Goal: Transaction & Acquisition: Purchase product/service

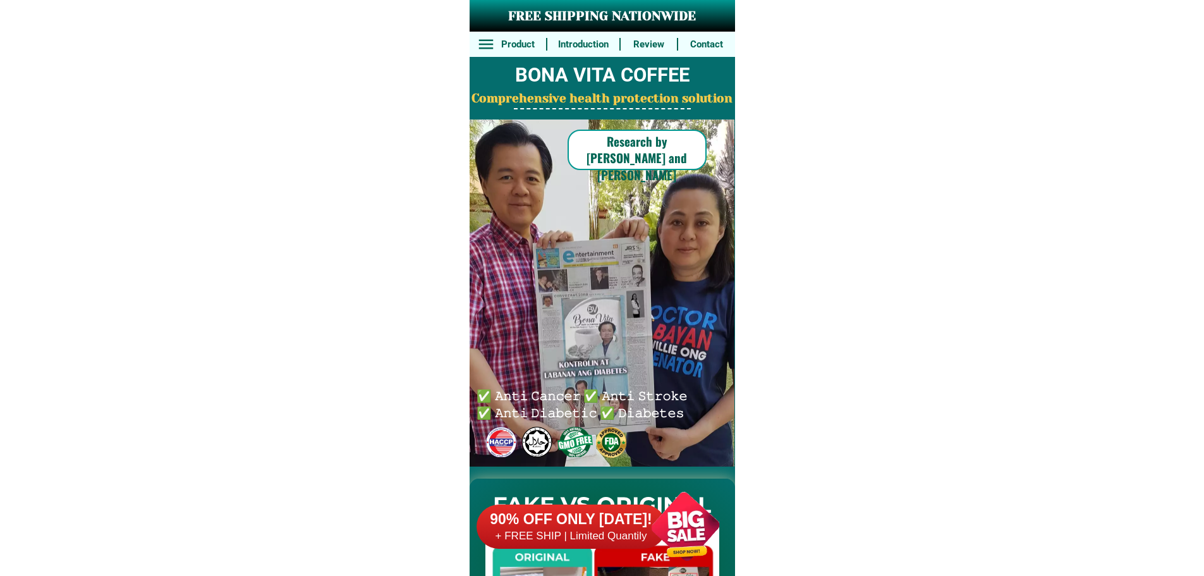
click at [601, 510] on h6 "90% OFF ONLY [DATE]!" at bounding box center [572, 519] width 190 height 19
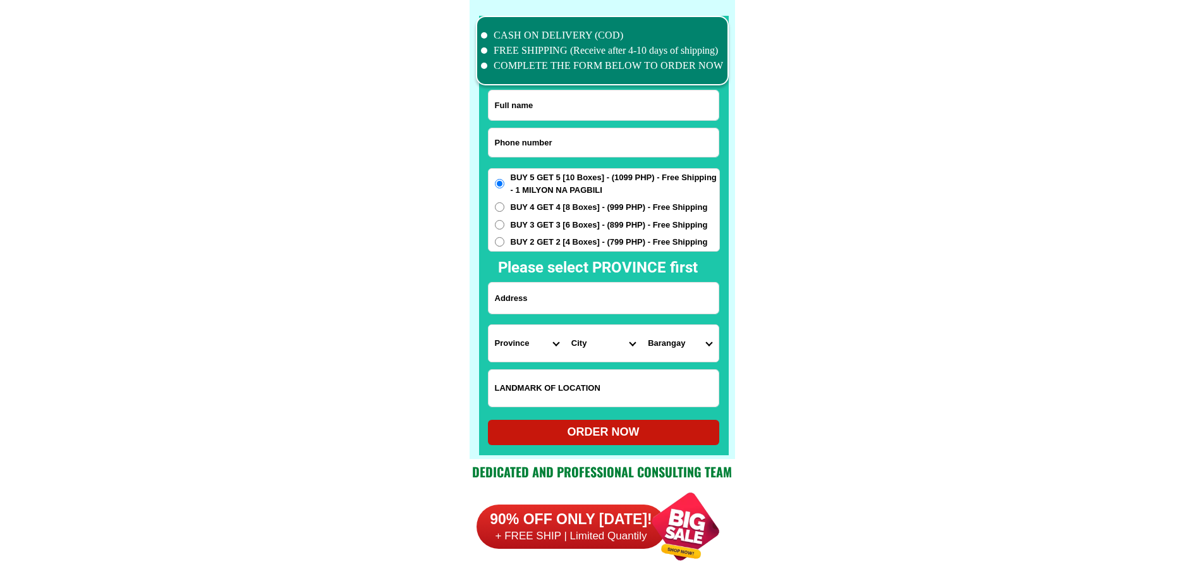
scroll to position [9827, 0]
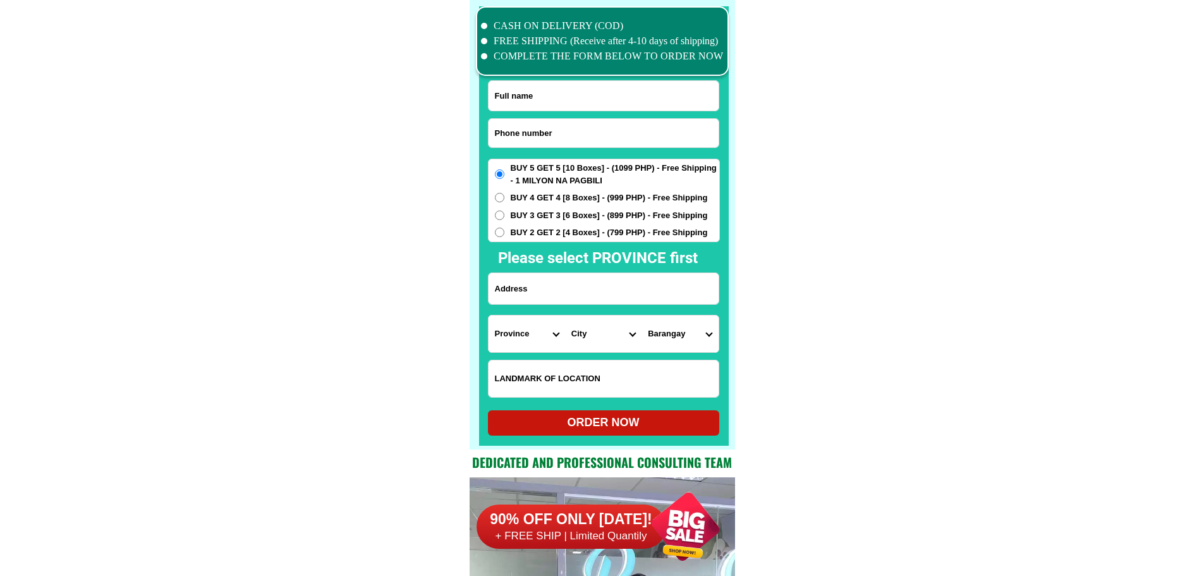
click at [578, 142] on input "Input phone_number" at bounding box center [604, 133] width 230 height 28
paste input "09192000324"
type input "09192000324"
drag, startPoint x: 608, startPoint y: 287, endPoint x: 649, endPoint y: 291, distance: 41.3
click at [608, 287] on input "Input address" at bounding box center [604, 288] width 230 height 31
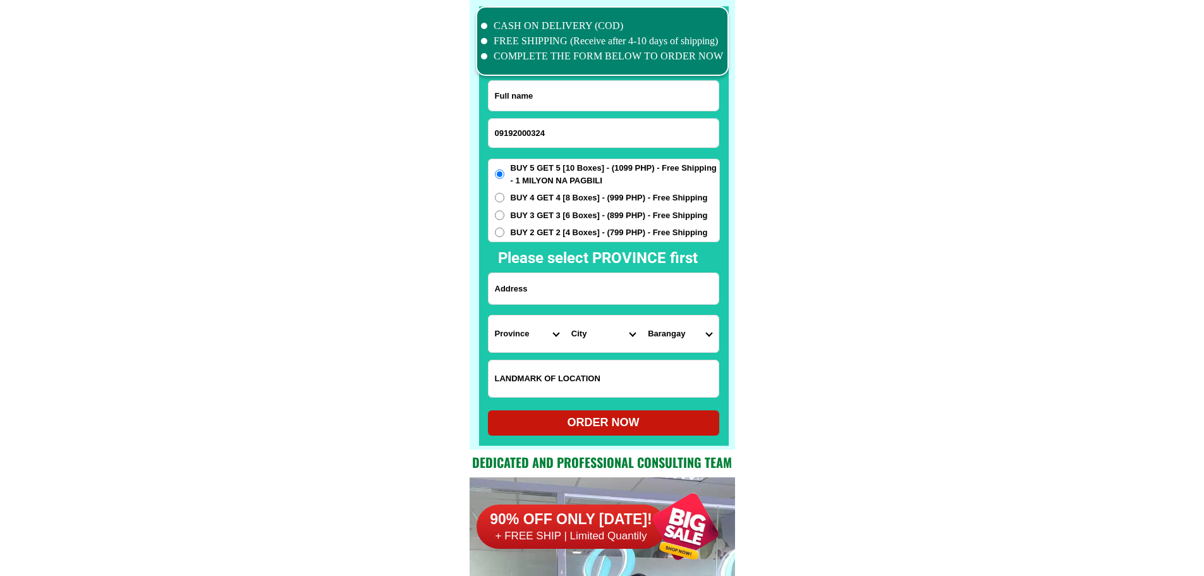
paste input "Gotozon loboc bohol"
type input "Gotozon loboc bohol"
click at [610, 106] on input "Input full_name" at bounding box center [604, 96] width 230 height 30
paste input "[PERSON_NAME] calacar"
type input "[PERSON_NAME] calacar"
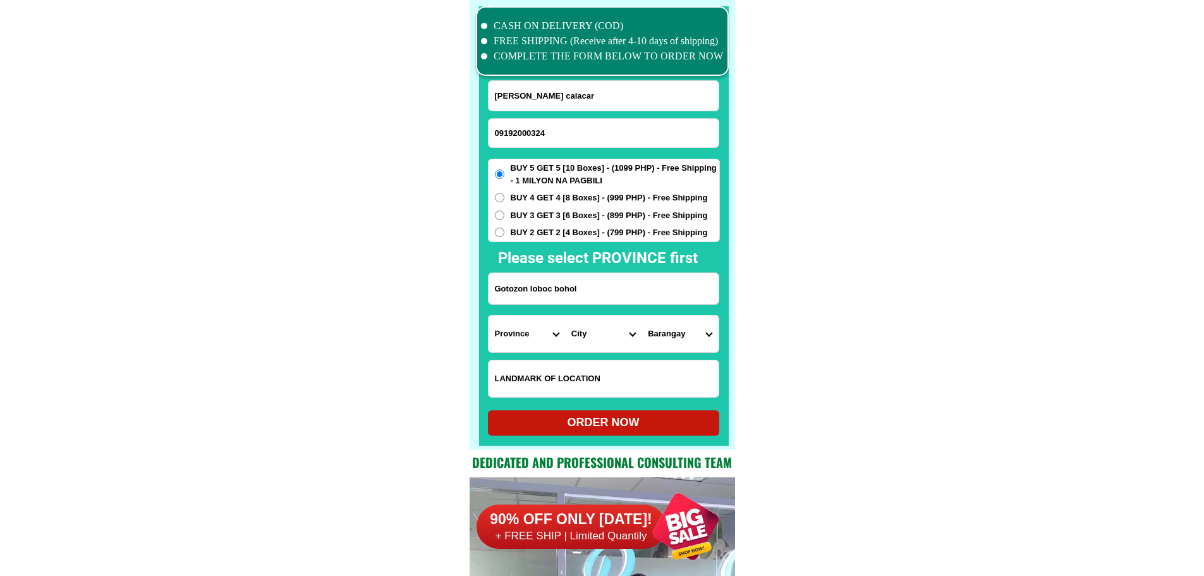
click at [639, 374] on input "Input LANDMARKOFLOCATION" at bounding box center [604, 378] width 230 height 37
paste input "Porok sunflower"
type input "Porok sunflower"
click at [530, 322] on form "[PERSON_NAME] calacar 09192000324 ORDER NOW Gotozon loboc [GEOGRAPHIC_DATA] [GE…" at bounding box center [604, 257] width 232 height 355
click at [531, 334] on select "Province [GEOGRAPHIC_DATA] [GEOGRAPHIC_DATA] [GEOGRAPHIC_DATA] [GEOGRAPHIC_DATA…" at bounding box center [527, 333] width 76 height 37
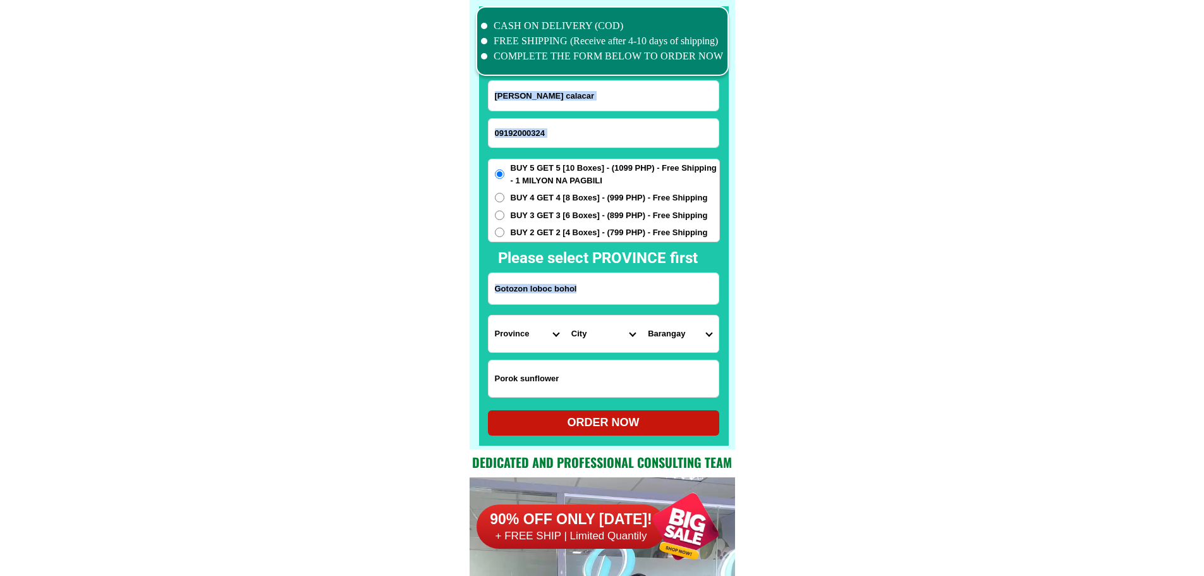
select select "63_137"
click at [570, 341] on select "City" at bounding box center [603, 333] width 76 height 37
click at [570, 341] on select "City Alburquerque Antequera Baclayon Balilihan Bien-unido Bilar Bohol-[PERSON_N…" at bounding box center [603, 333] width 76 height 37
select select "63_1374399"
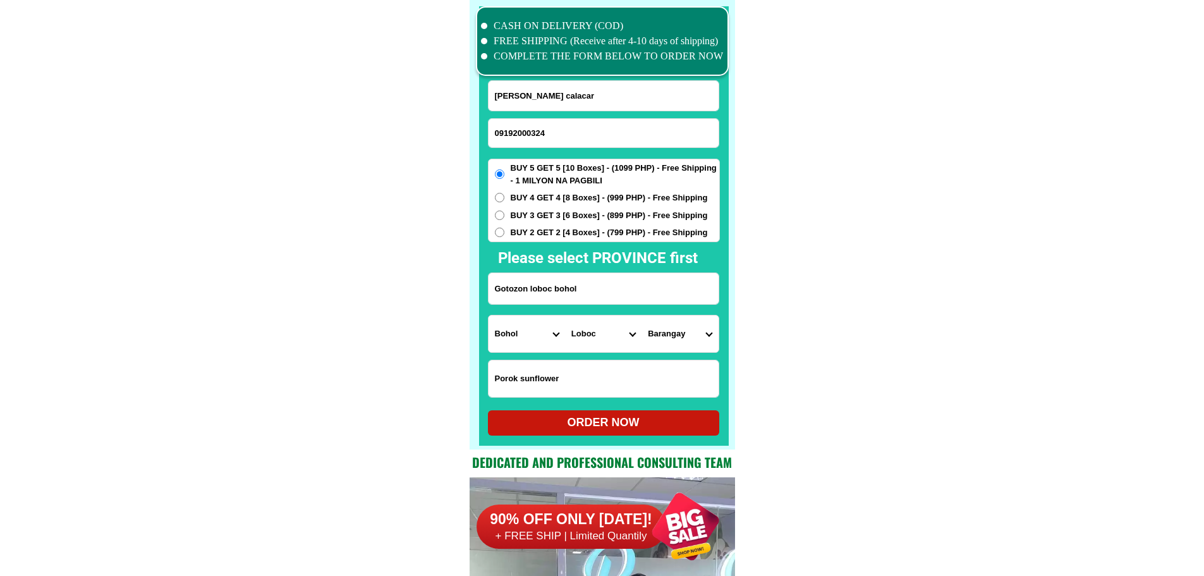
click at [693, 338] on select "Barangay Agape Alegria Bagumbayan Bahian Bonbon [GEOGRAPHIC_DATA] [GEOGRAPHIC_D…" at bounding box center [680, 333] width 76 height 37
select select "63_13743995887"
drag, startPoint x: 822, startPoint y: 363, endPoint x: 814, endPoint y: 369, distance: 10.9
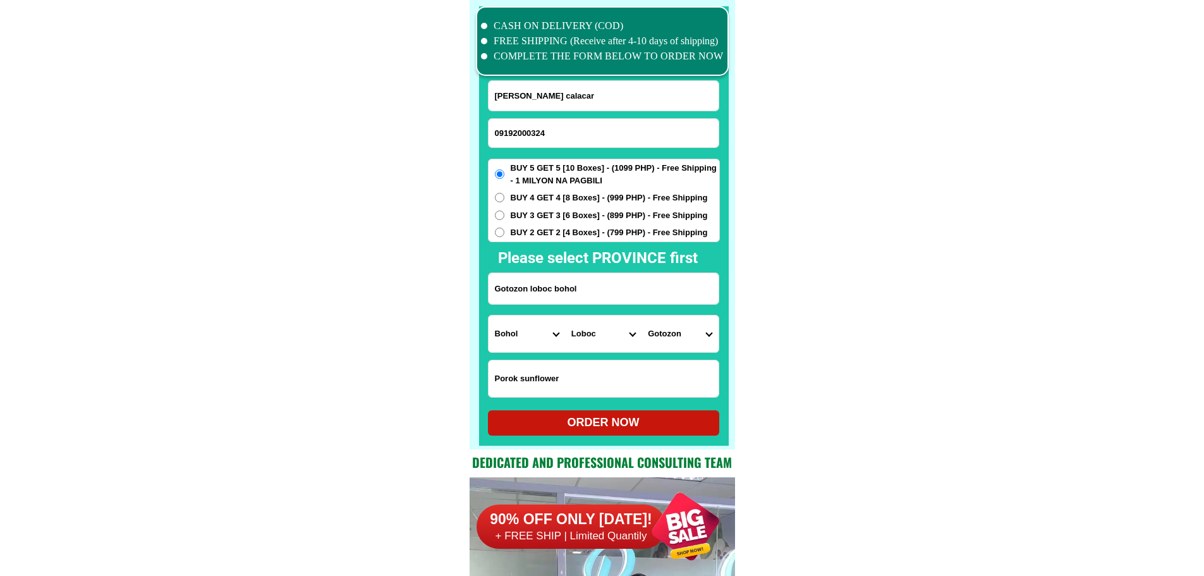
click at [649, 426] on div "ORDER NOW" at bounding box center [603, 422] width 231 height 17
radio input "true"
drag, startPoint x: 576, startPoint y: 137, endPoint x: 560, endPoint y: 83, distance: 55.4
click at [576, 137] on input "09192000324" at bounding box center [604, 133] width 230 height 28
paste input "09673361960"
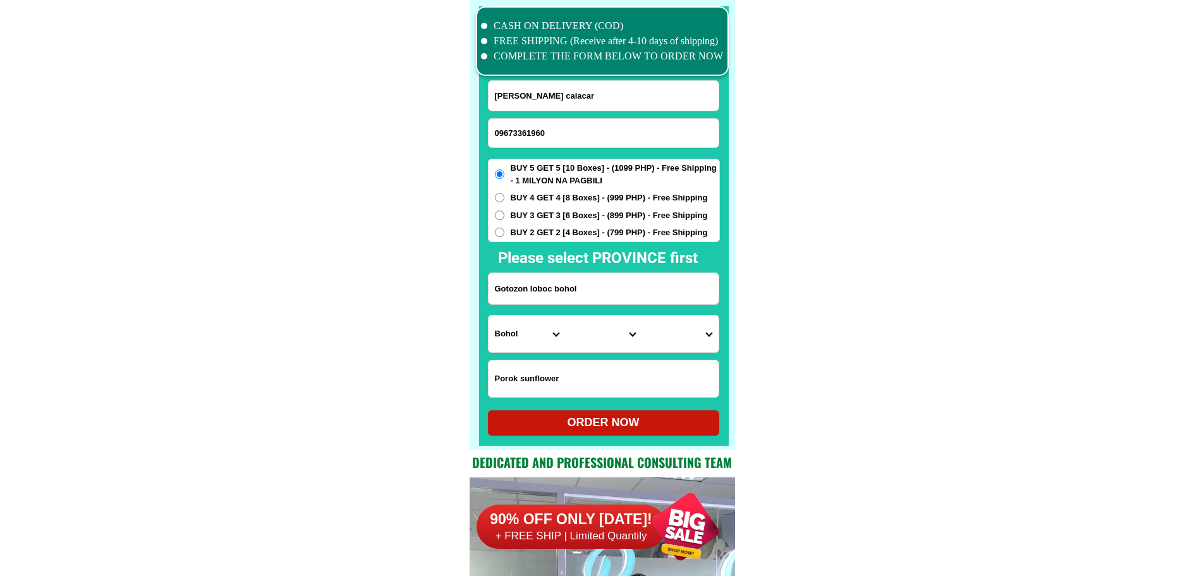
type input "09673361960"
paste input "[PERSON_NAME]"
click at [509, 90] on input "Input full_name" at bounding box center [604, 96] width 230 height 30
type input "[PERSON_NAME]"
click at [609, 296] on input "Input address" at bounding box center [604, 288] width 230 height 31
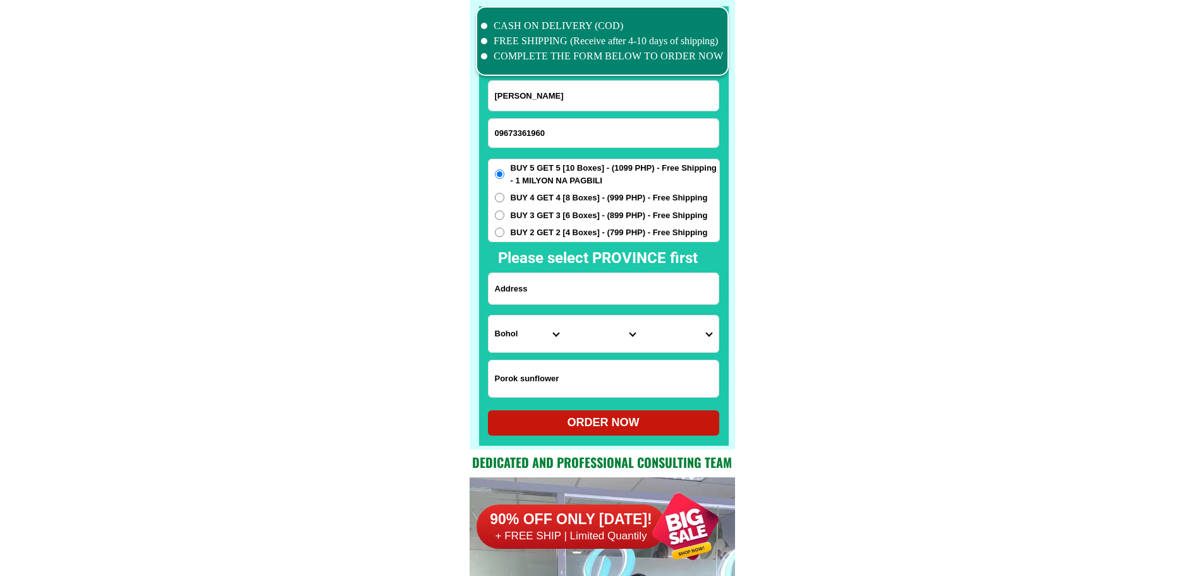
paste input "Near land bank"
type input "Near land bank"
click at [535, 321] on select "Province [GEOGRAPHIC_DATA] [GEOGRAPHIC_DATA] [GEOGRAPHIC_DATA] [GEOGRAPHIC_DATA…" at bounding box center [527, 333] width 76 height 37
select select "63_880"
click at [489, 315] on select "Province [GEOGRAPHIC_DATA] [GEOGRAPHIC_DATA] [GEOGRAPHIC_DATA] [GEOGRAPHIC_DATA…" at bounding box center [527, 333] width 76 height 37
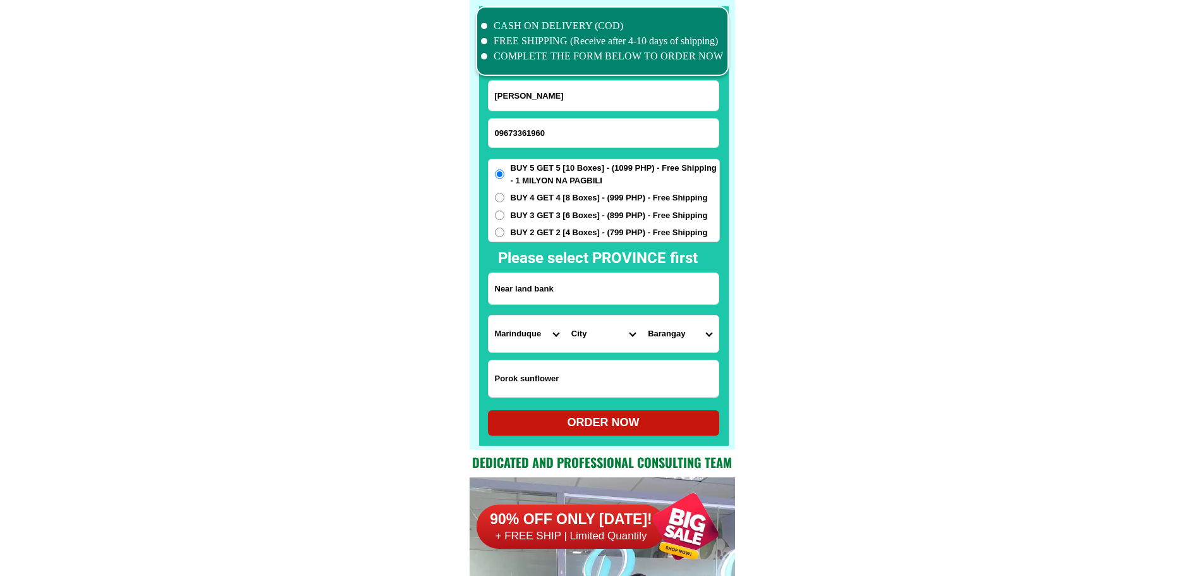
click at [594, 343] on select "City Boac Gasan [GEOGRAPHIC_DATA]-buenavista [GEOGRAPHIC_DATA]-[GEOGRAPHIC_DATA…" at bounding box center [603, 333] width 76 height 37
select select "63_8801596"
click at [671, 329] on select "Barangay Agot Agumaymayan Amoingon Apitong Balagasan Balaring [GEOGRAPHIC_DATA]…" at bounding box center [680, 333] width 76 height 37
click at [642, 315] on select "Barangay Agot Agumaymayan Amoingon Apitong Balagasan Balaring [GEOGRAPHIC_DATA]…" at bounding box center [680, 333] width 76 height 37
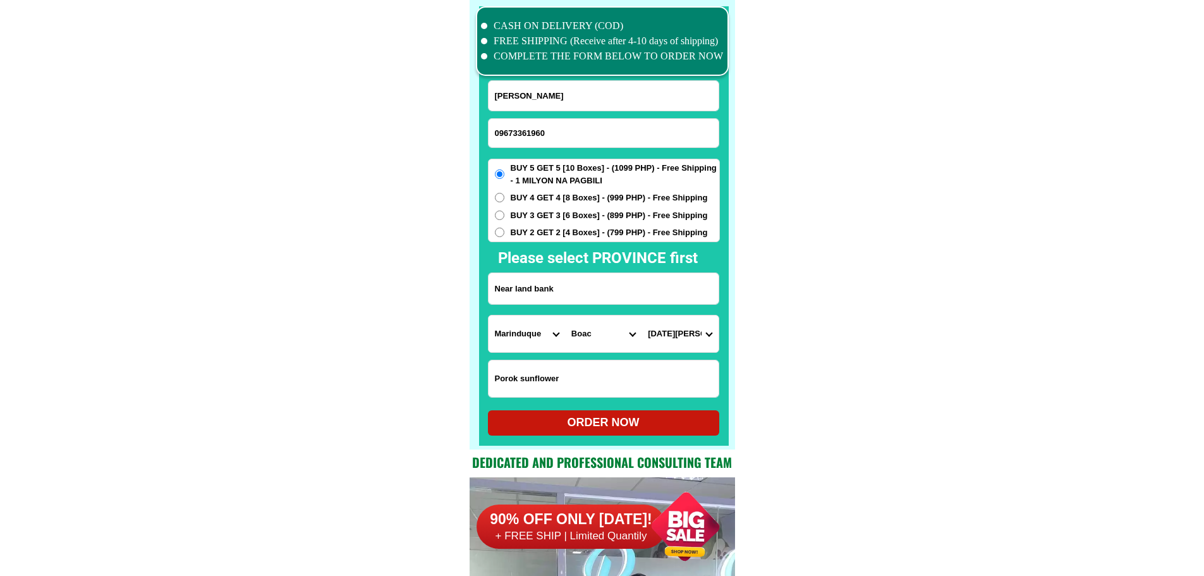
click at [671, 338] on select "Barangay Agot Agumaymayan Amoingon Apitong Balagasan Balaring [GEOGRAPHIC_DATA]…" at bounding box center [680, 333] width 76 height 37
select select "63_880159619555"
click at [690, 424] on div "ORDER NOW" at bounding box center [603, 422] width 231 height 17
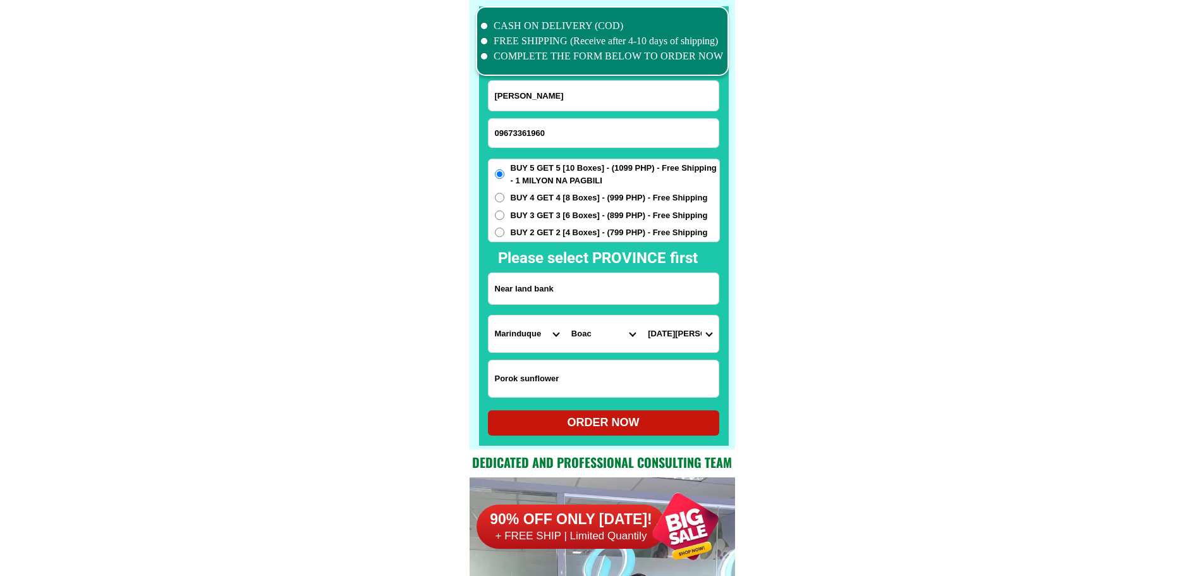
radio input "true"
